Goal: Find specific page/section: Find specific page/section

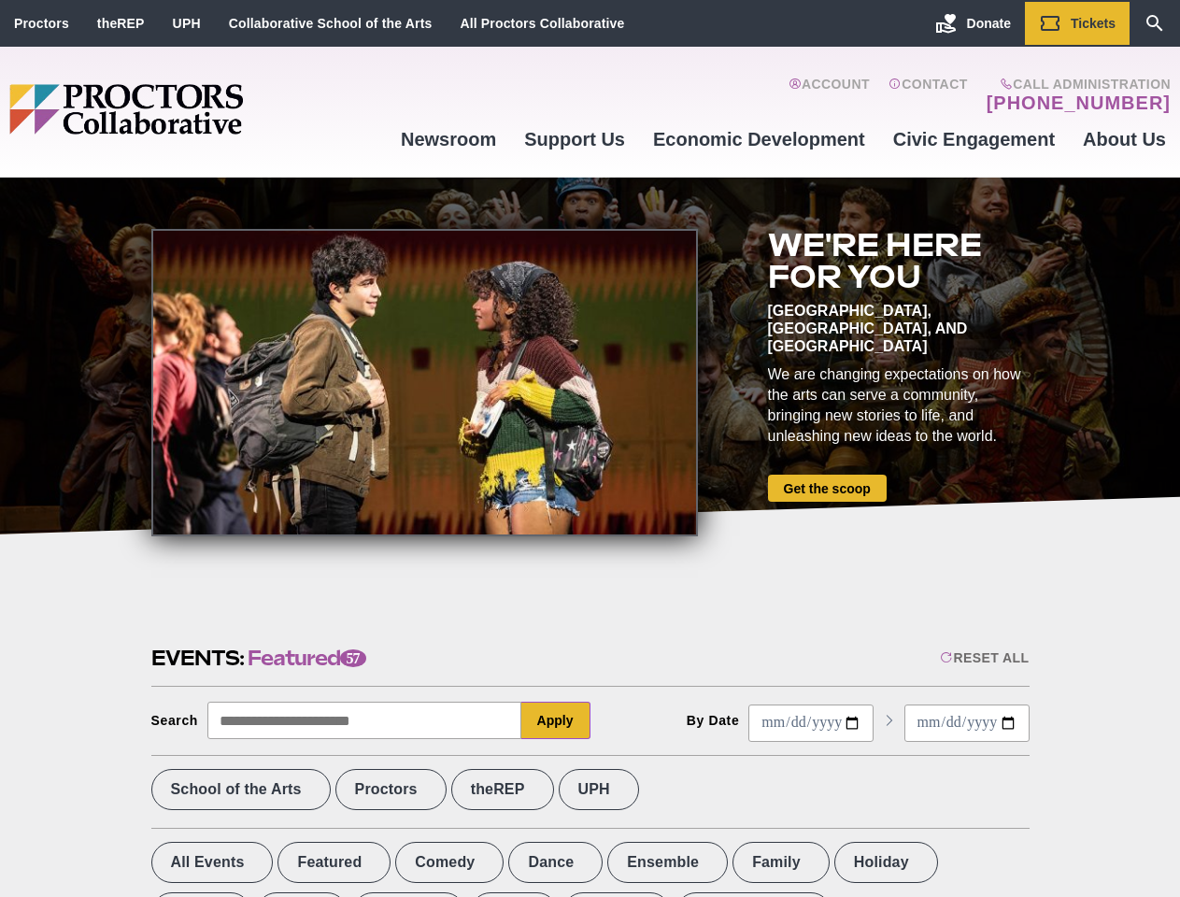
click at [589, 448] on div at bounding box center [424, 382] width 547 height 307
click at [983, 658] on div "Reset All" at bounding box center [984, 657] width 89 height 15
click at [556, 720] on button "Apply" at bounding box center [555, 720] width 69 height 37
